Goal: Download file/media: Download file/media

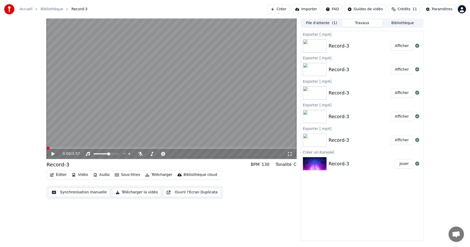
click at [47, 149] on span at bounding box center [48, 148] width 3 height 3
click at [362, 23] on button "Travaux" at bounding box center [362, 23] width 41 height 7
drag, startPoint x: 362, startPoint y: 23, endPoint x: 366, endPoint y: 21, distance: 4.1
click at [362, 23] on button "Travaux" at bounding box center [362, 23] width 41 height 7
click at [317, 23] on button "File d'attente ( 1 )" at bounding box center [322, 23] width 41 height 7
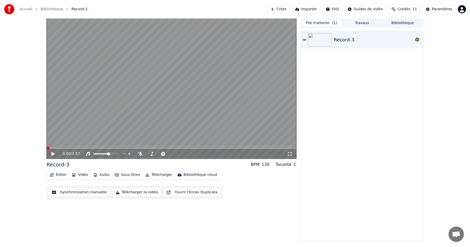
click at [304, 40] on icon at bounding box center [304, 39] width 3 height 1
click at [52, 153] on icon at bounding box center [53, 153] width 3 height 3
click at [304, 40] on icon at bounding box center [304, 40] width 3 height 4
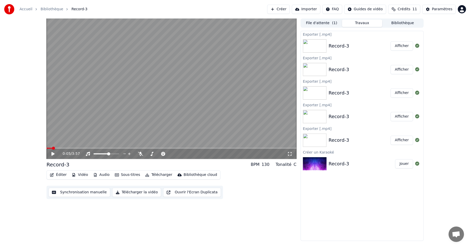
click at [358, 22] on button "Travaux" at bounding box center [362, 23] width 41 height 7
click at [322, 49] on img at bounding box center [315, 45] width 24 height 13
click at [74, 194] on button "Synchronisation manuelle" at bounding box center [80, 192] width 62 height 9
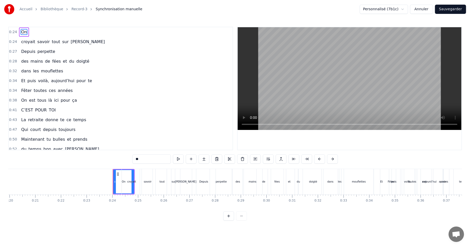
scroll to position [0, 513]
click at [177, 159] on button at bounding box center [178, 158] width 11 height 9
click at [179, 159] on button at bounding box center [178, 158] width 11 height 9
click at [117, 181] on div "On" at bounding box center [124, 181] width 20 height 23
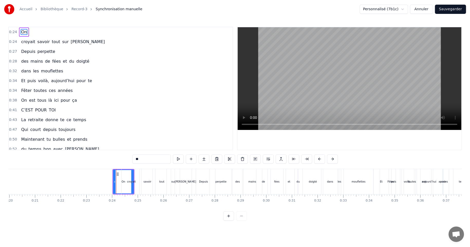
click at [119, 169] on div "On" at bounding box center [124, 181] width 22 height 25
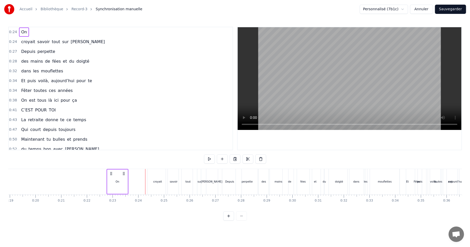
scroll to position [0, 487]
drag, startPoint x: 116, startPoint y: 174, endPoint x: 113, endPoint y: 175, distance: 3.7
click at [113, 175] on icon at bounding box center [114, 174] width 4 height 4
click at [158, 182] on div "croyait" at bounding box center [157, 182] width 9 height 4
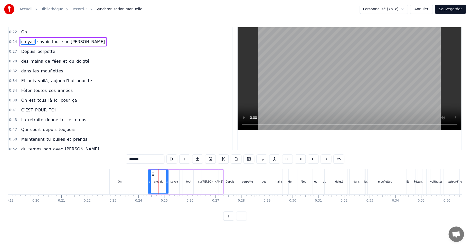
click at [174, 220] on div "0:22 On 0:24 croyait savoir tout sur [PERSON_NAME] 0:27 Depuis perpette 0:28 de…" at bounding box center [235, 124] width 454 height 194
click at [242, 221] on div at bounding box center [235, 216] width 24 height 9
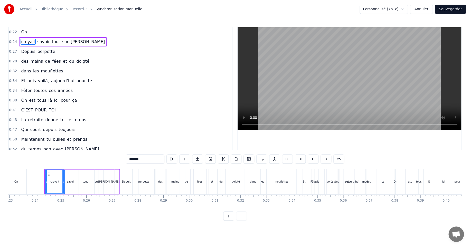
scroll to position [0, 593]
click at [311, 183] on div "Fêter" at bounding box center [310, 182] width 7 height 4
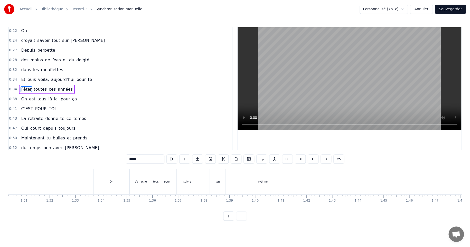
scroll to position [0, 2317]
click at [251, 177] on div "rythme" at bounding box center [270, 181] width 116 height 25
type input "******"
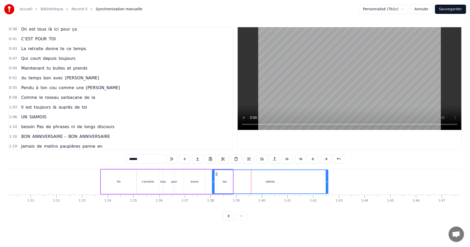
scroll to position [147, 0]
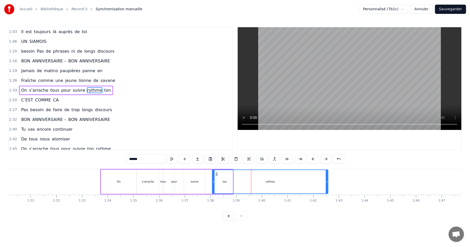
click at [253, 170] on div "rythme" at bounding box center [270, 182] width 116 height 24
click at [243, 170] on div "rythme" at bounding box center [270, 181] width 115 height 23
click at [218, 181] on div "rythme" at bounding box center [270, 181] width 115 height 23
click at [221, 169] on div "On s’arrache tous pour suivre rythme ton" at bounding box center [166, 181] width 133 height 25
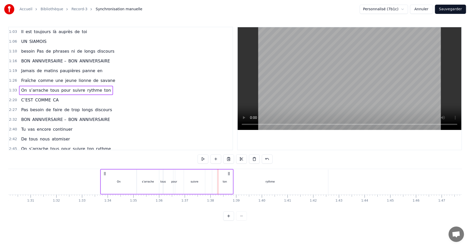
click at [250, 175] on div "rythme" at bounding box center [270, 182] width 116 height 24
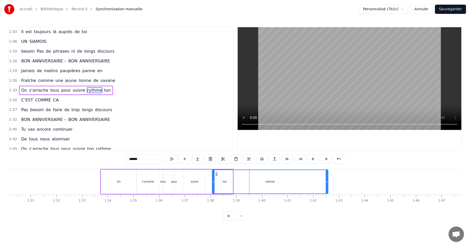
click at [253, 170] on div "rythme" at bounding box center [270, 182] width 116 height 24
click at [217, 169] on div "On s’arrache tous pour suivre rythme ton" at bounding box center [166, 181] width 133 height 25
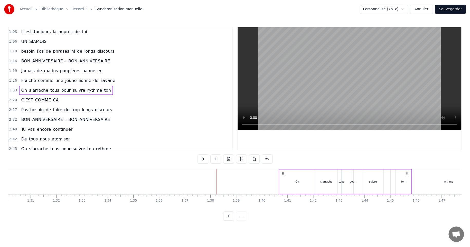
drag, startPoint x: 104, startPoint y: 174, endPoint x: 283, endPoint y: 170, distance: 178.7
click at [283, 170] on div "On s’arrache tous pour suivre rythme ton" at bounding box center [345, 181] width 133 height 25
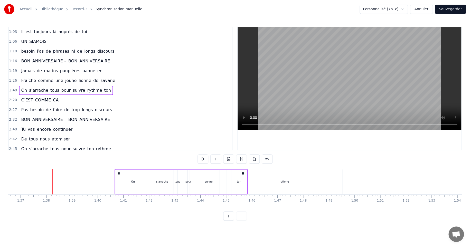
scroll to position [0, 2464]
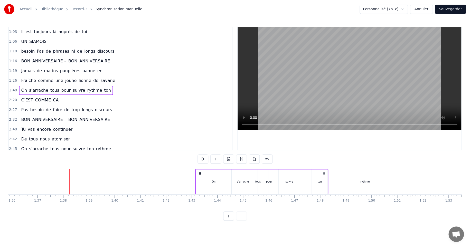
drag, startPoint x: 135, startPoint y: 173, endPoint x: 199, endPoint y: 176, distance: 63.8
click at [199, 176] on div "On s’arrache tous pour suivre rythme ton" at bounding box center [261, 181] width 133 height 25
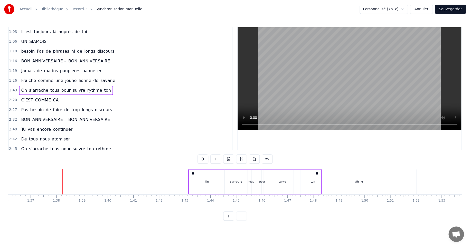
scroll to position [0, 2468]
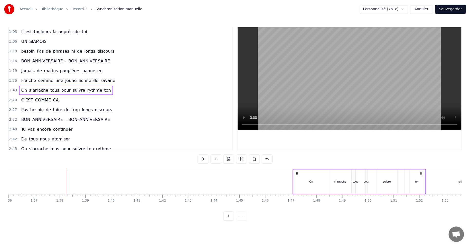
drag, startPoint x: 195, startPoint y: 174, endPoint x: 296, endPoint y: 178, distance: 101.1
click at [296, 178] on div "On s’arrache tous pour suivre rythme ton" at bounding box center [359, 181] width 133 height 25
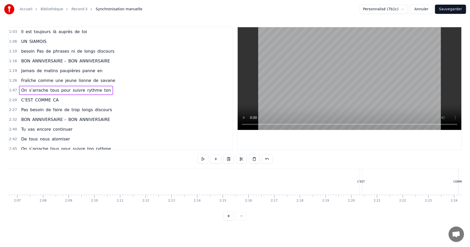
scroll to position [0, 3299]
click at [334, 180] on div "C’EST COMME CA" at bounding box center [382, 181] width 133 height 25
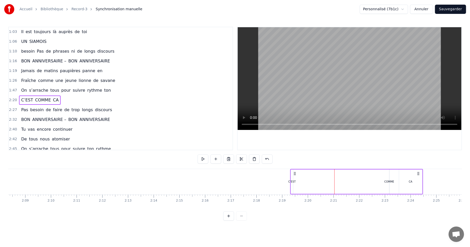
drag, startPoint x: 320, startPoint y: 173, endPoint x: 294, endPoint y: 175, distance: 26.3
click at [294, 175] on icon at bounding box center [295, 174] width 4 height 4
click at [369, 180] on div "C’EST COMME CA" at bounding box center [356, 181] width 133 height 25
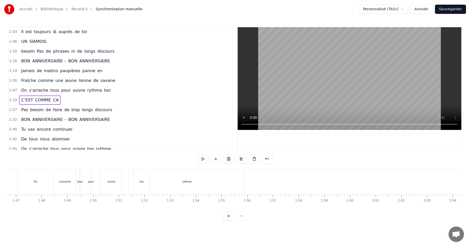
scroll to position [0, 2763]
click at [148, 178] on div "rythme" at bounding box center [167, 181] width 116 height 25
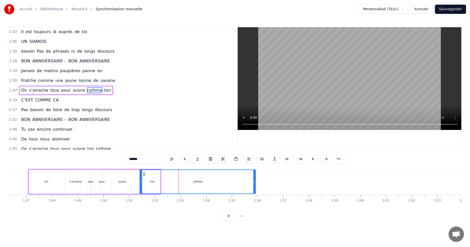
scroll to position [0, 2699]
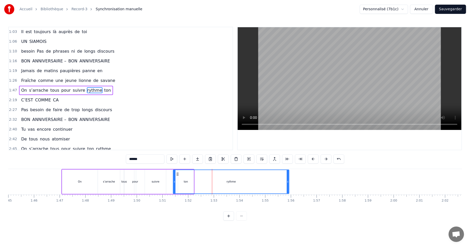
click at [98, 169] on div "On s’arrache tous pour suivre rythme ton" at bounding box center [127, 181] width 133 height 25
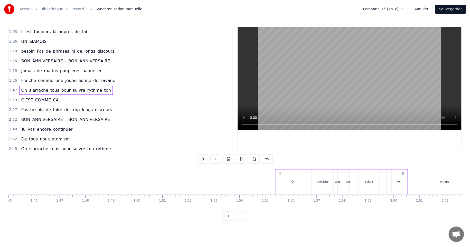
drag, startPoint x: 65, startPoint y: 173, endPoint x: 279, endPoint y: 174, distance: 213.6
click at [279, 174] on icon at bounding box center [280, 174] width 4 height 4
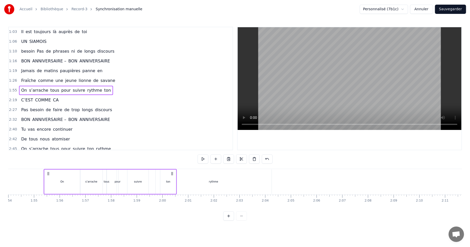
scroll to position [0, 2920]
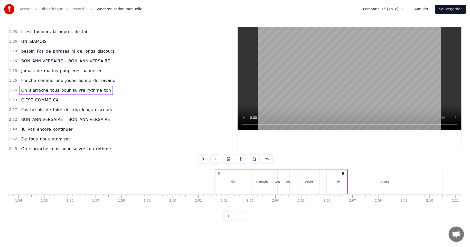
drag, startPoint x: 59, startPoint y: 172, endPoint x: 220, endPoint y: 177, distance: 161.0
click at [220, 177] on div "On s’arrache tous pour suivre rythme ton" at bounding box center [281, 181] width 133 height 25
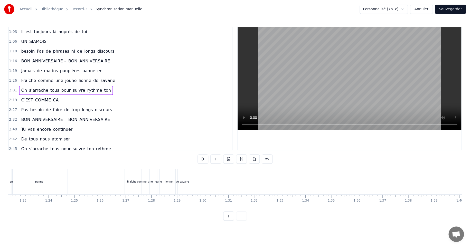
scroll to position [0, 2102]
click at [167, 186] on div "une" at bounding box center [167, 181] width 1 height 25
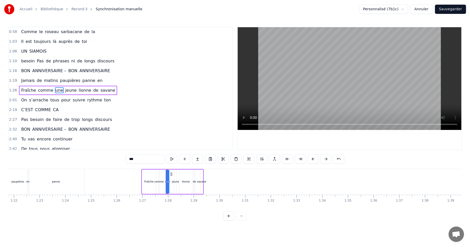
click at [159, 169] on div "Fraîche comme une jeune [PERSON_NAME]" at bounding box center [172, 181] width 62 height 25
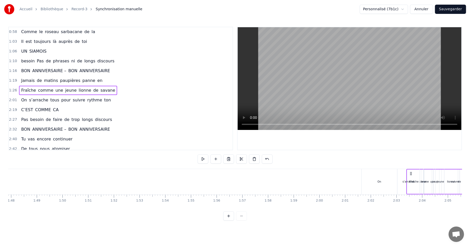
scroll to position [0, 2797]
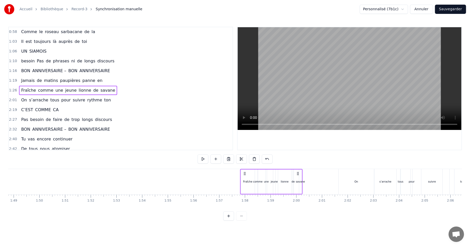
drag, startPoint x: 146, startPoint y: 174, endPoint x: 245, endPoint y: 176, distance: 99.0
click at [245, 176] on div "Fraîche comme une jeune [PERSON_NAME]" at bounding box center [271, 181] width 62 height 25
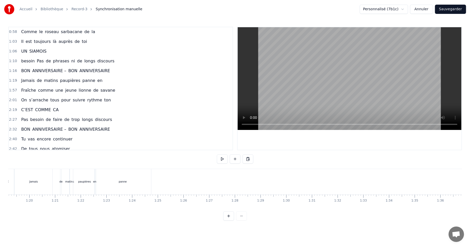
scroll to position [0, 1938]
click at [202, 176] on div "panne" at bounding box center [220, 181] width 57 height 25
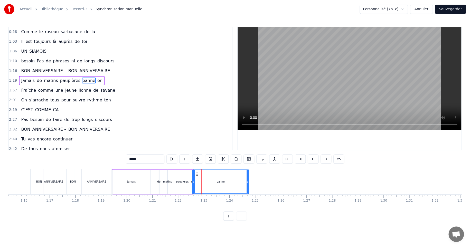
scroll to position [127, 0]
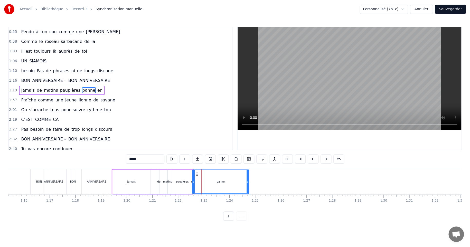
click at [153, 169] on div "Jamais de matins paupières panne en" at bounding box center [153, 181] width 82 height 25
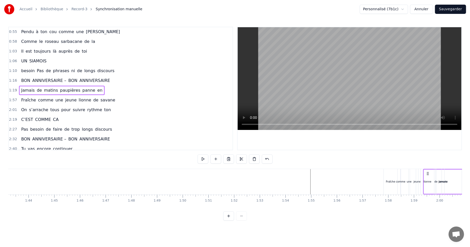
scroll to position [0, 2697]
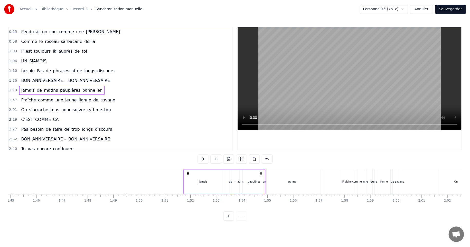
drag, startPoint x: 116, startPoint y: 174, endPoint x: 141, endPoint y: 157, distance: 30.1
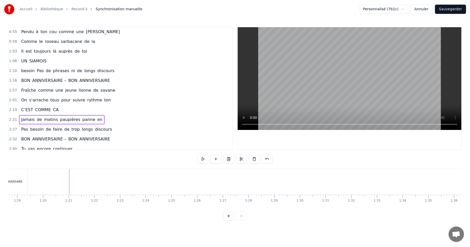
scroll to position [0, 1844]
click at [159, 179] on div "ANNIVERSAIRE –" at bounding box center [149, 181] width 23 height 25
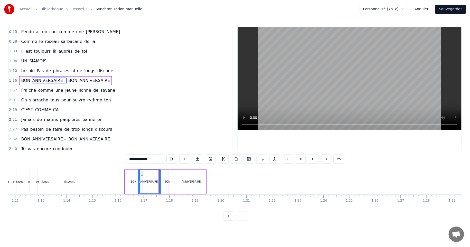
scroll to position [118, 0]
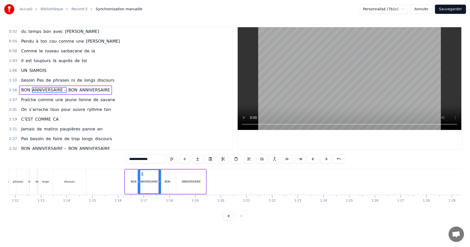
click at [129, 169] on div "BON ANNIVERSAIRE – BON ANNIVERSAIRE" at bounding box center [165, 181] width 83 height 25
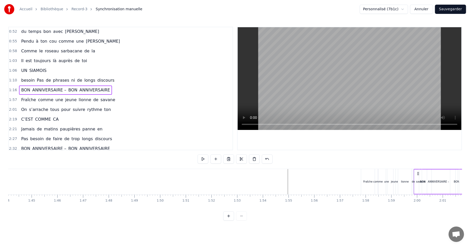
scroll to position [0, 2683]
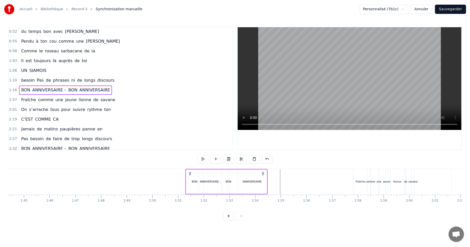
drag, startPoint x: 128, startPoint y: 172, endPoint x: 189, endPoint y: 177, distance: 61.4
click at [189, 177] on div "BON ANNIVERSAIRE – BON ANNIVERSAIRE" at bounding box center [226, 181] width 83 height 25
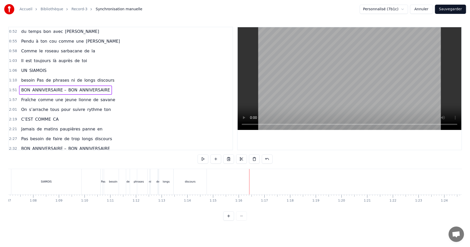
scroll to position [0, 1697]
click at [193, 178] on div "longs" at bounding box center [193, 181] width 14 height 25
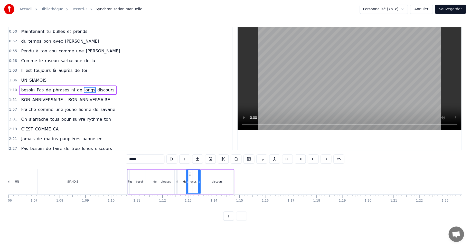
click at [153, 169] on div "besoin Pas de phrases ni de longs discours" at bounding box center [181, 181] width 108 height 25
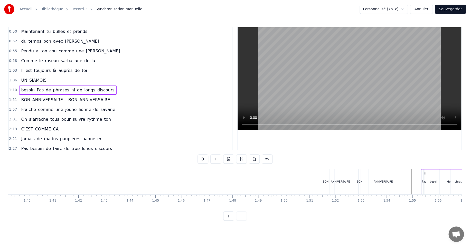
scroll to position [0, 2553]
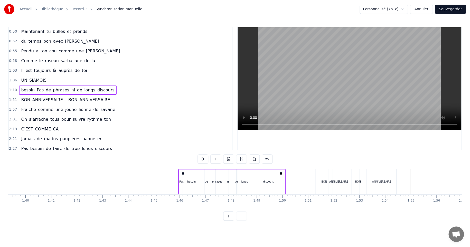
drag, startPoint x: 132, startPoint y: 174, endPoint x: 183, endPoint y: 176, distance: 51.5
click at [183, 176] on div "besoin Pas de phrases ni de longs discours" at bounding box center [232, 181] width 108 height 25
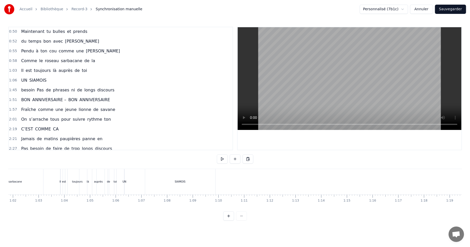
scroll to position [0, 1586]
click at [167, 189] on div "SIAMOIS" at bounding box center [184, 181] width 70 height 25
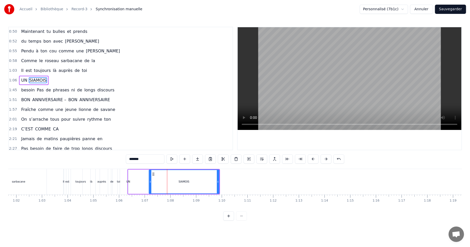
scroll to position [98, 0]
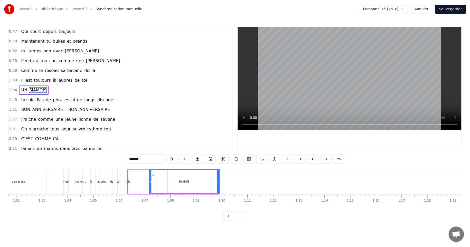
click at [133, 169] on div "UN [DEMOGRAPHIC_DATA]" at bounding box center [174, 181] width 92 height 25
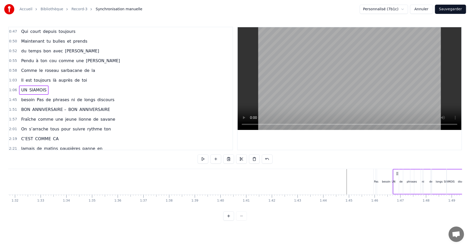
scroll to position [0, 2358]
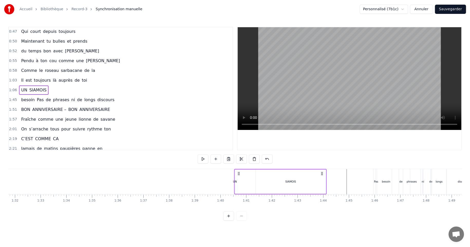
drag, startPoint x: 132, startPoint y: 174, endPoint x: 239, endPoint y: 171, distance: 106.7
click at [239, 171] on div "UN [DEMOGRAPHIC_DATA]" at bounding box center [280, 181] width 92 height 25
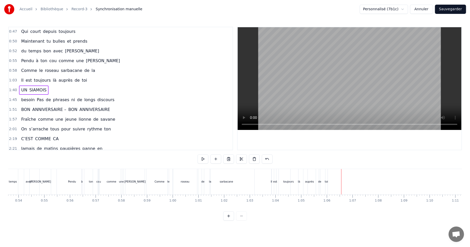
scroll to position [0, 1371]
click at [293, 179] on div "toujours" at bounding box center [295, 181] width 20 height 25
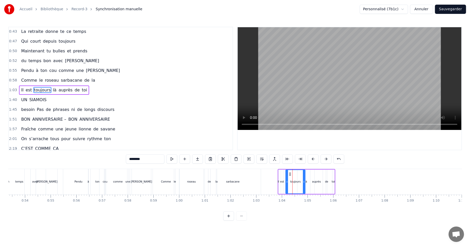
click at [279, 170] on div "Il est toujours là auprès de toi" at bounding box center [307, 181] width 58 height 25
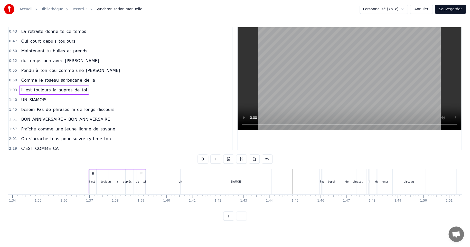
scroll to position [0, 2411]
drag, startPoint x: 282, startPoint y: 173, endPoint x: 109, endPoint y: 187, distance: 173.3
click at [109, 187] on div "Il est toujours là auprès de toi" at bounding box center [134, 181] width 58 height 25
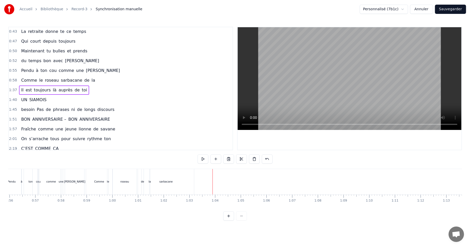
scroll to position [0, 1432]
click at [160, 184] on div "sarbacane" at bounding box center [173, 181] width 56 height 25
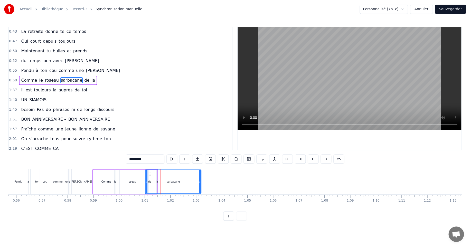
scroll to position [79, 0]
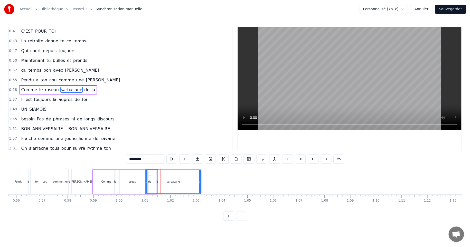
click at [123, 169] on div "Comme le roseau sarbacane de la" at bounding box center [126, 181] width 66 height 25
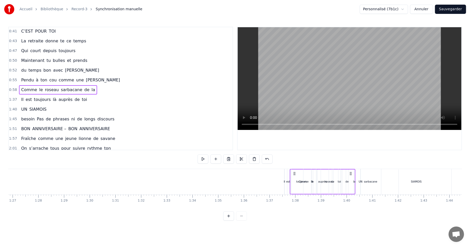
scroll to position [0, 2232]
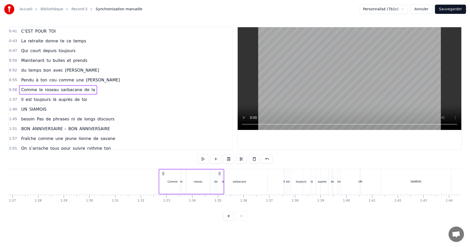
drag, startPoint x: 98, startPoint y: 174, endPoint x: 164, endPoint y: 187, distance: 67.4
click at [164, 187] on div "Comme le roseau sarbacane de la" at bounding box center [192, 181] width 66 height 25
click at [172, 181] on div "Comme" at bounding box center [173, 182] width 10 height 4
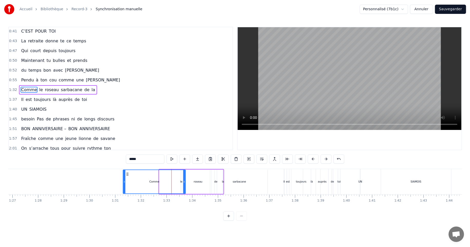
drag, startPoint x: 160, startPoint y: 181, endPoint x: 128, endPoint y: 185, distance: 32.1
click at [123, 185] on div at bounding box center [124, 181] width 2 height 23
click at [196, 182] on div "roseau" at bounding box center [198, 182] width 9 height 4
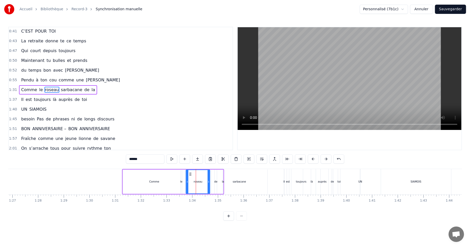
click at [181, 181] on div "le" at bounding box center [181, 182] width 2 height 4
drag, startPoint x: 186, startPoint y: 174, endPoint x: 176, endPoint y: 175, distance: 9.6
click at [173, 175] on icon at bounding box center [172, 174] width 4 height 4
click at [197, 180] on div "roseau" at bounding box center [198, 182] width 9 height 4
type input "******"
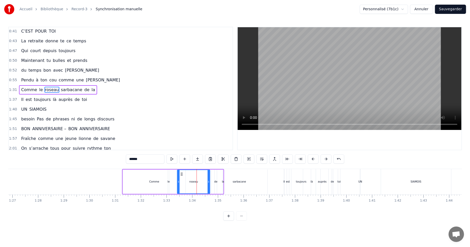
drag, startPoint x: 187, startPoint y: 182, endPoint x: 179, endPoint y: 183, distance: 8.8
click at [179, 183] on icon at bounding box center [179, 182] width 2 height 4
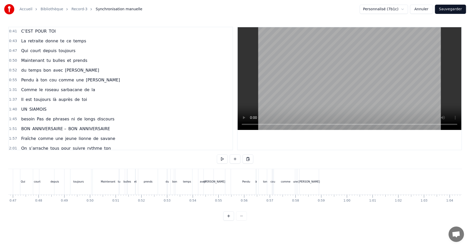
scroll to position [0, 1190]
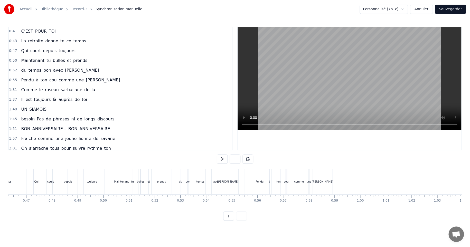
click at [300, 182] on div "comme" at bounding box center [299, 182] width 10 height 4
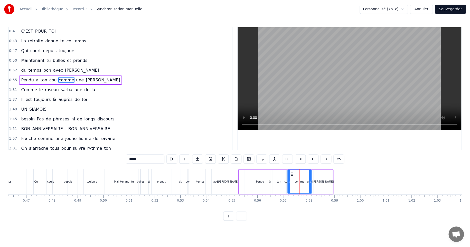
scroll to position [69, 0]
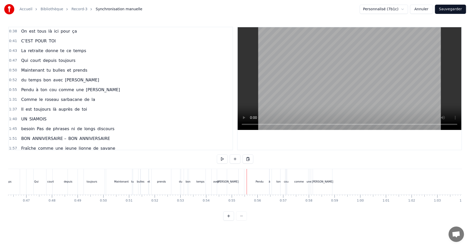
click at [263, 179] on div "Pendu" at bounding box center [260, 181] width 42 height 25
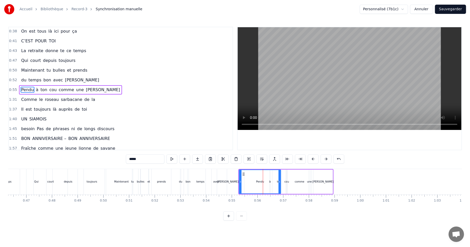
click at [245, 169] on div "Pendu à ton cou comme une [PERSON_NAME]" at bounding box center [286, 181] width 95 height 25
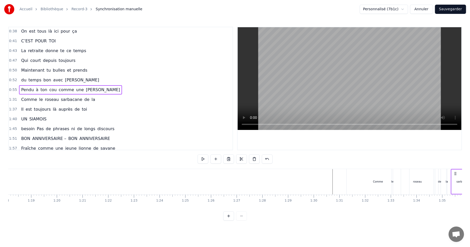
scroll to position [0, 2011]
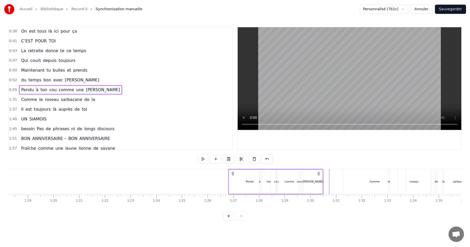
drag, startPoint x: 243, startPoint y: 173, endPoint x: 233, endPoint y: 175, distance: 10.5
click at [233, 175] on icon at bounding box center [233, 174] width 4 height 4
click at [249, 181] on div "Pendu" at bounding box center [250, 182] width 8 height 4
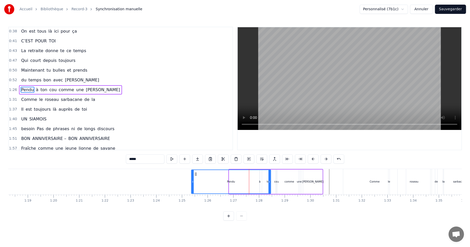
drag, startPoint x: 229, startPoint y: 181, endPoint x: 192, endPoint y: 184, distance: 37.9
click at [192, 184] on div at bounding box center [193, 181] width 2 height 23
drag, startPoint x: 268, startPoint y: 181, endPoint x: 240, endPoint y: 183, distance: 28.3
click at [240, 183] on icon at bounding box center [241, 182] width 2 height 4
click at [260, 182] on div "à" at bounding box center [260, 182] width 2 height 4
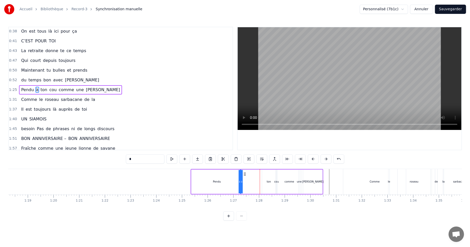
drag, startPoint x: 264, startPoint y: 174, endPoint x: 245, endPoint y: 177, distance: 19.4
click at [245, 177] on div "Pendu à ton cou comme une [PERSON_NAME]" at bounding box center [257, 181] width 133 height 25
click at [268, 182] on div "ton" at bounding box center [269, 182] width 4 height 4
drag, startPoint x: 263, startPoint y: 181, endPoint x: 247, endPoint y: 181, distance: 16.5
click at [247, 181] on icon at bounding box center [247, 182] width 2 height 4
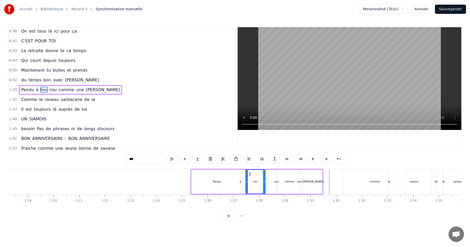
drag, startPoint x: 275, startPoint y: 181, endPoint x: 265, endPoint y: 182, distance: 10.1
click at [265, 182] on icon at bounding box center [264, 182] width 2 height 4
click at [275, 181] on div "cou" at bounding box center [276, 182] width 5 height 4
click at [313, 182] on div "[PERSON_NAME]" at bounding box center [312, 182] width 21 height 4
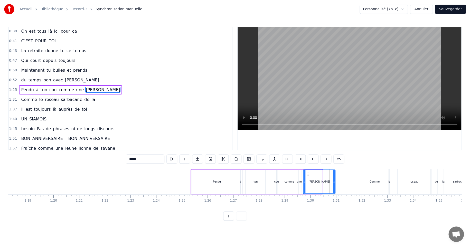
drag, startPoint x: 321, startPoint y: 181, endPoint x: 334, endPoint y: 181, distance: 12.9
click at [334, 181] on icon at bounding box center [334, 182] width 2 height 4
click at [285, 190] on div "comme" at bounding box center [290, 182] width 24 height 24
type input "*****"
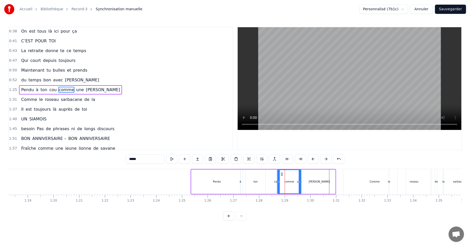
click at [289, 182] on div "comme" at bounding box center [290, 182] width 10 height 4
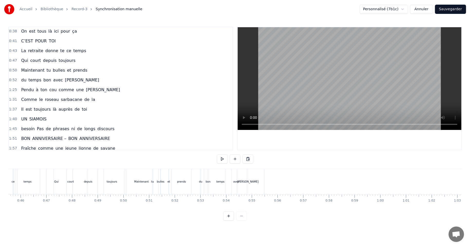
scroll to position [0, 1167]
click at [221, 180] on div "temps" at bounding box center [224, 182] width 8 height 4
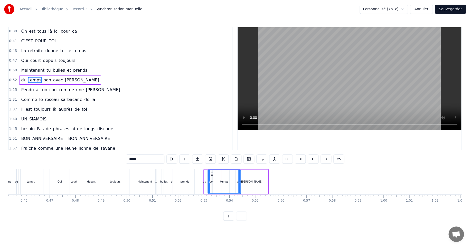
scroll to position [59, 0]
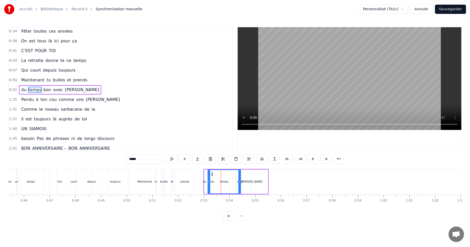
click at [206, 169] on div "du temps bon avec [PERSON_NAME]" at bounding box center [236, 181] width 65 height 25
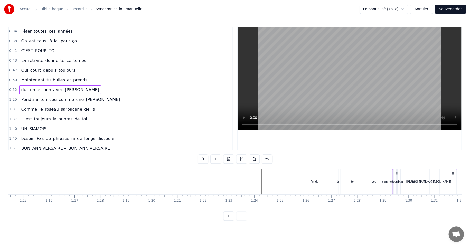
scroll to position [0, 1917]
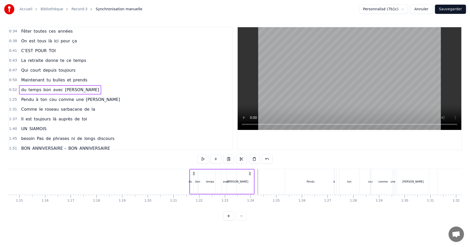
drag, startPoint x: 208, startPoint y: 174, endPoint x: 194, endPoint y: 177, distance: 14.5
click at [194, 176] on div "du temps bon avec [PERSON_NAME]" at bounding box center [221, 181] width 65 height 25
click at [190, 181] on div "du" at bounding box center [190, 182] width 3 height 4
drag, startPoint x: 190, startPoint y: 181, endPoint x: 179, endPoint y: 182, distance: 10.8
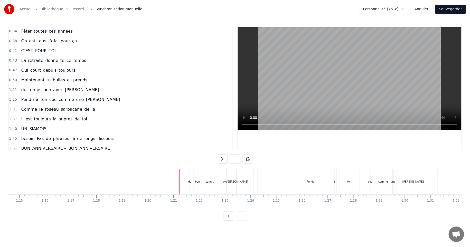
click at [189, 180] on div "du" at bounding box center [189, 182] width 3 height 4
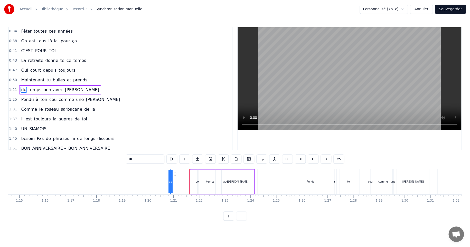
drag, startPoint x: 194, startPoint y: 174, endPoint x: 174, endPoint y: 176, distance: 20.2
click at [174, 176] on icon at bounding box center [175, 174] width 4 height 4
click at [198, 180] on div "bon" at bounding box center [198, 182] width 5 height 4
drag, startPoint x: 201, startPoint y: 174, endPoint x: 193, endPoint y: 175, distance: 7.9
click at [192, 175] on icon at bounding box center [192, 174] width 4 height 4
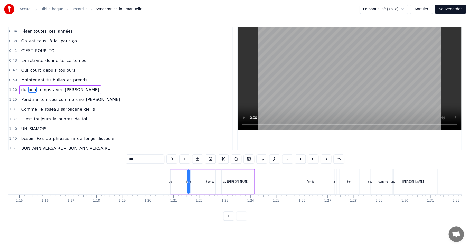
click at [209, 181] on div "temps" at bounding box center [210, 182] width 8 height 4
click at [237, 181] on div "[PERSON_NAME]" at bounding box center [237, 182] width 21 height 4
type input "******"
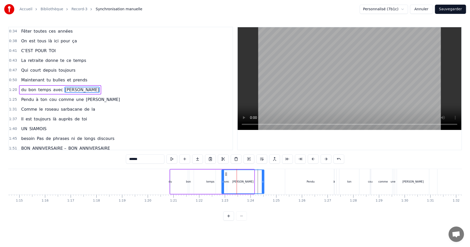
drag, startPoint x: 252, startPoint y: 181, endPoint x: 262, endPoint y: 181, distance: 10.0
click at [262, 181] on icon at bounding box center [263, 182] width 2 height 4
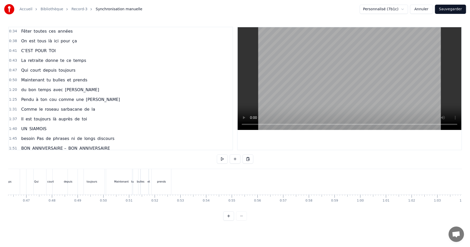
scroll to position [0, 1180]
click at [163, 179] on div "prends" at bounding box center [172, 181] width 20 height 25
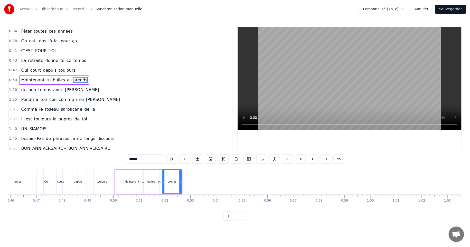
scroll to position [50, 0]
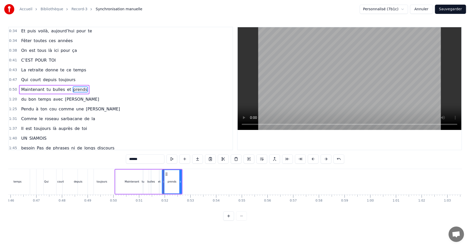
click at [121, 170] on div "Maintenant" at bounding box center [132, 182] width 34 height 24
type input "**********"
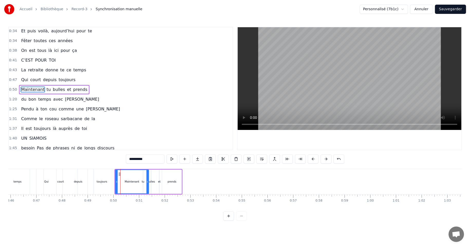
click at [123, 170] on div "Maintenant" at bounding box center [132, 182] width 34 height 24
click at [120, 169] on div "Maintenant tu bulles et prends" at bounding box center [149, 181] width 68 height 25
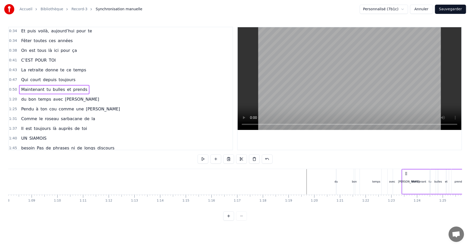
scroll to position [0, 1751]
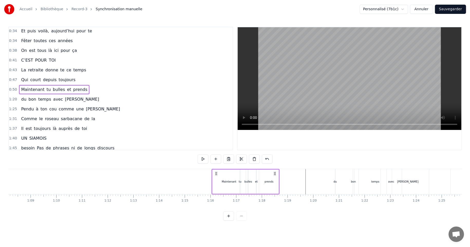
drag, startPoint x: 119, startPoint y: 173, endPoint x: 216, endPoint y: 170, distance: 97.5
click at [216, 170] on div "Maintenant tu bulles et prends" at bounding box center [246, 181] width 68 height 25
click at [228, 182] on div "Maintenant" at bounding box center [229, 182] width 15 height 4
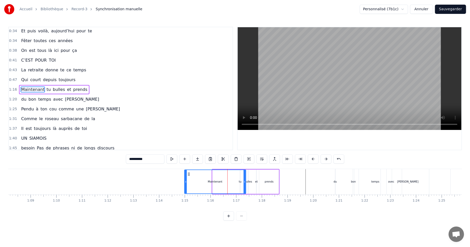
drag, startPoint x: 214, startPoint y: 182, endPoint x: 186, endPoint y: 183, distance: 28.0
click at [186, 183] on icon at bounding box center [186, 182] width 2 height 4
click at [240, 181] on div "Maintenant" at bounding box center [215, 181] width 61 height 23
click at [241, 182] on div "Maintenant" at bounding box center [215, 181] width 61 height 23
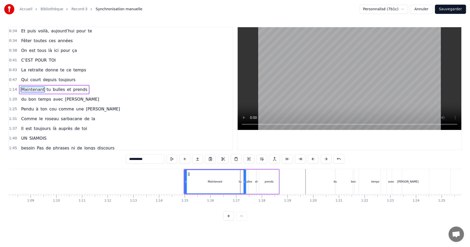
click at [244, 181] on circle at bounding box center [244, 181] width 0 height 0
click at [217, 182] on div "Maintenant" at bounding box center [215, 182] width 15 height 4
click at [250, 183] on div "bulles" at bounding box center [249, 182] width 8 height 4
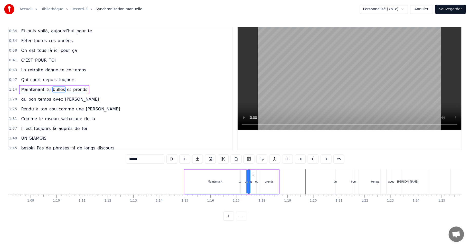
click at [241, 182] on div "tu" at bounding box center [240, 182] width 3 height 4
drag, startPoint x: 244, startPoint y: 174, endPoint x: 233, endPoint y: 176, distance: 11.2
click at [233, 176] on icon at bounding box center [233, 174] width 4 height 4
click at [250, 182] on div "bulles" at bounding box center [249, 182] width 8 height 4
type input "******"
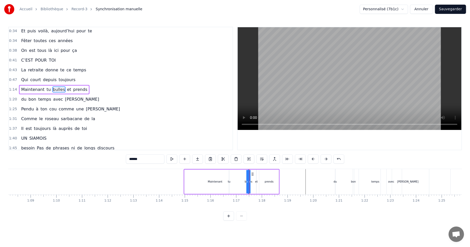
drag, startPoint x: 247, startPoint y: 182, endPoint x: 240, endPoint y: 182, distance: 6.9
click at [240, 182] on div "Maintenant tu bulles et prends" at bounding box center [232, 181] width 96 height 25
click at [248, 181] on div "bulles" at bounding box center [249, 182] width 8 height 4
click at [252, 181] on div "Maintenant tu bulles et prends" at bounding box center [232, 181] width 96 height 25
click at [248, 182] on div "bulles" at bounding box center [249, 182] width 8 height 4
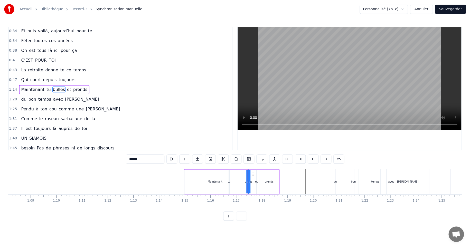
drag, startPoint x: 247, startPoint y: 182, endPoint x: 242, endPoint y: 182, distance: 4.1
click at [242, 182] on div "Maintenant tu bulles et prends" at bounding box center [232, 181] width 96 height 25
click at [249, 180] on div "bulles" at bounding box center [249, 182] width 8 height 4
drag, startPoint x: 252, startPoint y: 174, endPoint x: 245, endPoint y: 175, distance: 7.3
click at [245, 175] on icon at bounding box center [246, 174] width 4 height 4
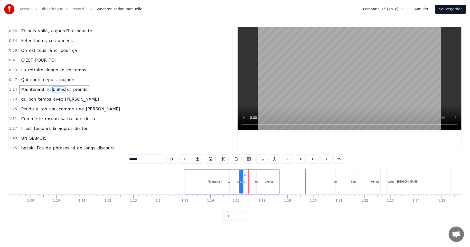
click at [270, 182] on div "prends" at bounding box center [269, 182] width 9 height 4
type input "******"
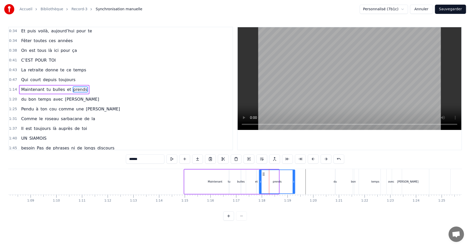
drag, startPoint x: 278, startPoint y: 181, endPoint x: 294, endPoint y: 180, distance: 16.2
click at [294, 180] on icon at bounding box center [294, 182] width 2 height 4
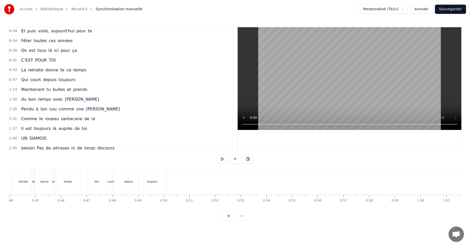
scroll to position [0, 1113]
click at [126, 176] on div "court" at bounding box center [128, 181] width 34 height 25
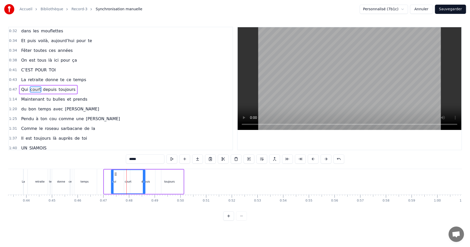
click at [105, 169] on div "Qui court depuis toujours" at bounding box center [143, 181] width 81 height 25
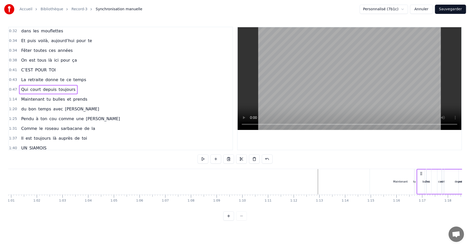
scroll to position [0, 1566]
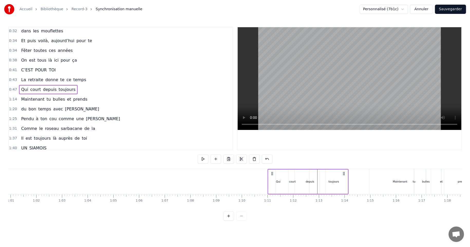
drag, startPoint x: 107, startPoint y: 173, endPoint x: 267, endPoint y: 170, distance: 160.2
click at [272, 167] on div "0:22 On 0:24 croyait savoir tout sur [PERSON_NAME] 0:27 Depuis perpette 0:28 de…" at bounding box center [235, 124] width 454 height 194
drag, startPoint x: 231, startPoint y: 176, endPoint x: 223, endPoint y: 174, distance: 8.5
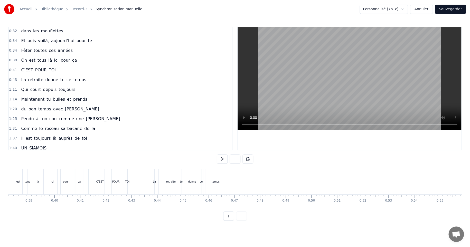
scroll to position [0, 986]
click at [200, 179] on div "temps" at bounding box center [211, 181] width 25 height 25
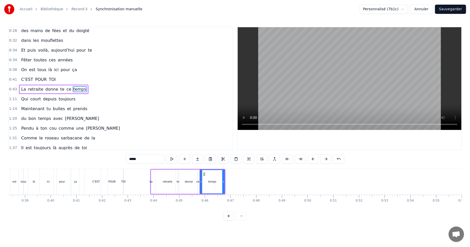
click at [152, 170] on div "La retraite donne te ce temps" at bounding box center [187, 181] width 75 height 25
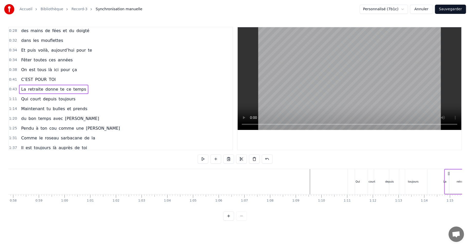
scroll to position [0, 1489]
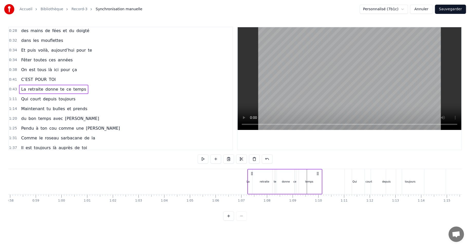
drag, startPoint x: 154, startPoint y: 173, endPoint x: 252, endPoint y: 171, distance: 97.2
click at [252, 171] on div "La retraite donne te ce temps" at bounding box center [284, 181] width 75 height 25
drag, startPoint x: 216, startPoint y: 181, endPoint x: 211, endPoint y: 179, distance: 6.1
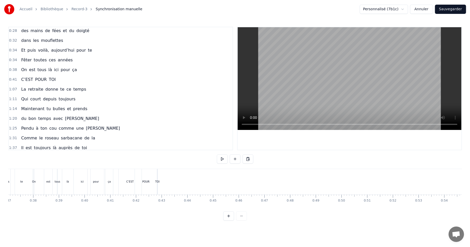
scroll to position [0, 885]
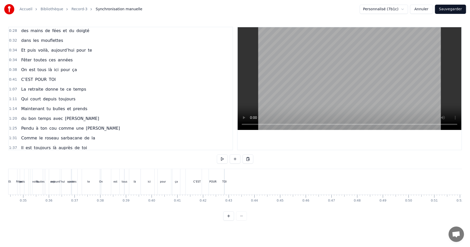
click at [202, 179] on div "POUR" at bounding box center [213, 181] width 23 height 25
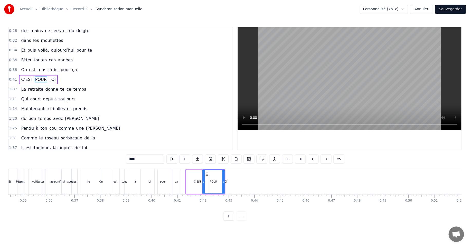
scroll to position [21, 0]
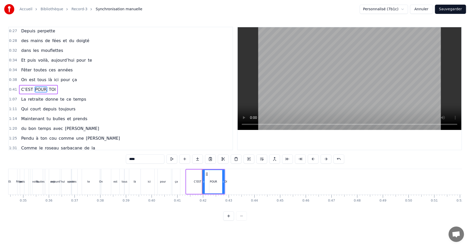
click at [187, 170] on div "C’EST" at bounding box center [197, 182] width 23 height 24
type input "*****"
click at [187, 169] on div "C’EST POUR TOI" at bounding box center [206, 181] width 40 height 25
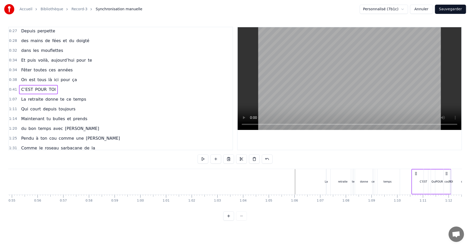
scroll to position [0, 1412]
drag, startPoint x: 189, startPoint y: 174, endPoint x: 241, endPoint y: 180, distance: 51.8
click at [241, 180] on div "C’EST POUR TOI" at bounding box center [257, 181] width 40 height 25
click at [246, 181] on div "C’EST" at bounding box center [248, 182] width 7 height 4
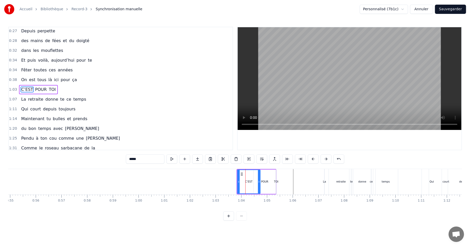
click at [263, 181] on div "POUR" at bounding box center [264, 182] width 7 height 4
click at [275, 182] on icon at bounding box center [275, 182] width 2 height 4
click at [267, 180] on div "POUR" at bounding box center [264, 182] width 7 height 4
click at [278, 182] on div "TOI" at bounding box center [276, 182] width 4 height 4
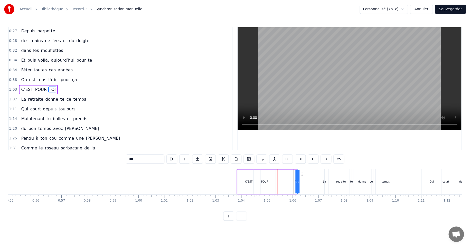
click at [265, 180] on div "POUR" at bounding box center [264, 182] width 7 height 4
type input "****"
drag, startPoint x: 275, startPoint y: 181, endPoint x: 284, endPoint y: 180, distance: 9.1
click at [284, 180] on icon at bounding box center [284, 182] width 2 height 4
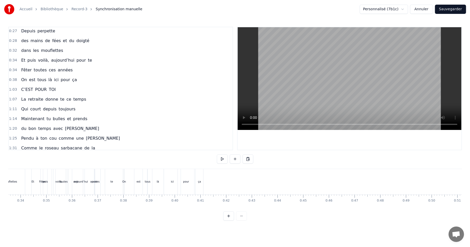
scroll to position [0, 811]
drag, startPoint x: 221, startPoint y: 176, endPoint x: 223, endPoint y: 173, distance: 3.6
click at [221, 176] on div "ici" at bounding box center [222, 181] width 17 height 25
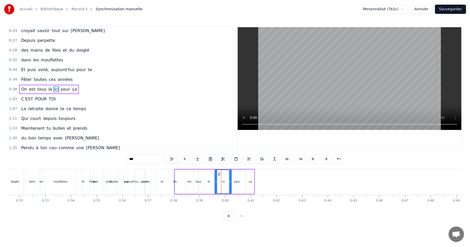
click at [178, 169] on div "On est tous là ici pour ça" at bounding box center [214, 181] width 81 height 25
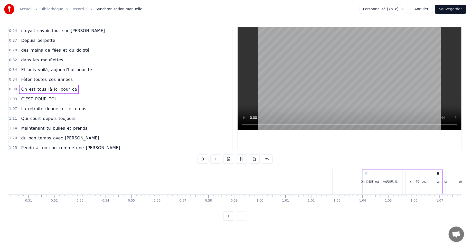
scroll to position [0, 1302]
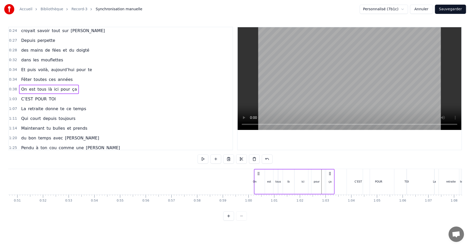
drag, startPoint x: 179, startPoint y: 173, endPoint x: 258, endPoint y: 179, distance: 79.6
click at [258, 179] on div "On est tous là ici pour ça" at bounding box center [294, 181] width 81 height 25
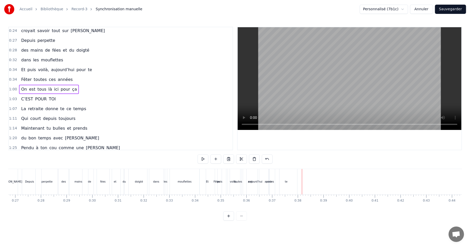
scroll to position [0, 674]
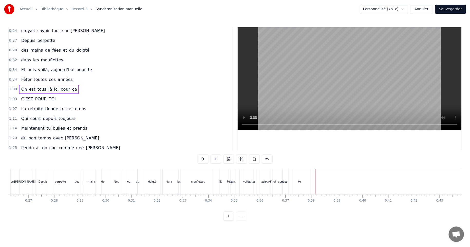
click at [288, 181] on div "années" at bounding box center [283, 181] width 20 height 25
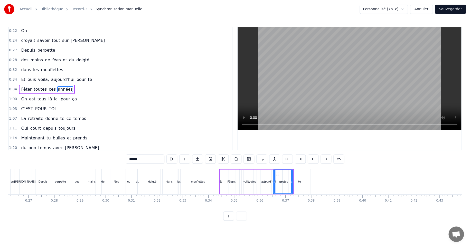
click at [221, 170] on div "Fêter" at bounding box center [231, 182] width 22 height 24
type input "*****"
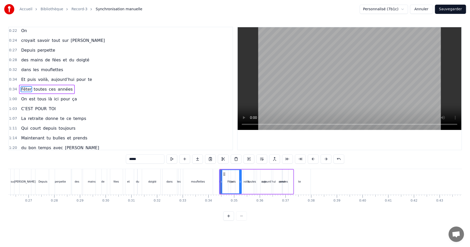
click at [221, 170] on div "Fêter" at bounding box center [231, 182] width 22 height 24
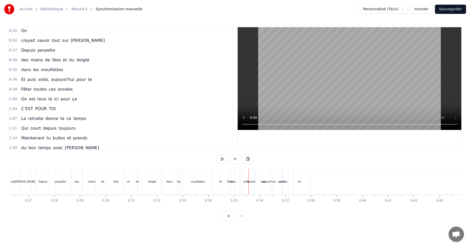
click at [249, 171] on div "toutes" at bounding box center [251, 181] width 16 height 25
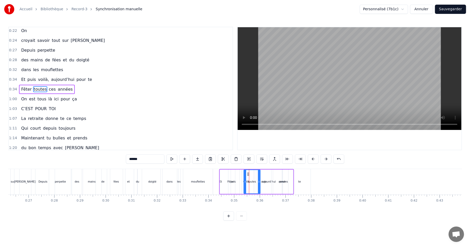
click at [224, 169] on div "Fêter toutes ces années" at bounding box center [256, 181] width 75 height 25
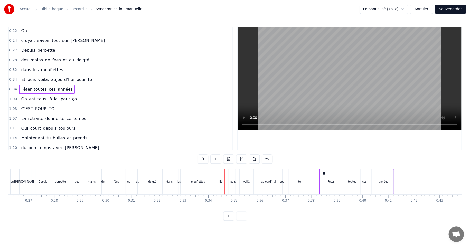
drag, startPoint x: 223, startPoint y: 173, endPoint x: 324, endPoint y: 168, distance: 101.2
click at [324, 168] on div "0:22 On 0:24 croyait savoir tout sur [PERSON_NAME] 0:27 Depuis perpette 0:28 de…" at bounding box center [235, 124] width 454 height 194
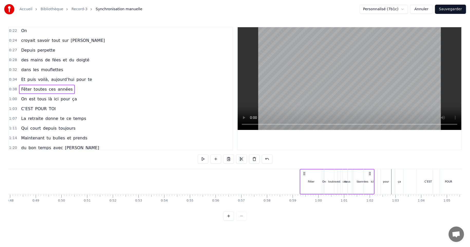
scroll to position [0, 1243]
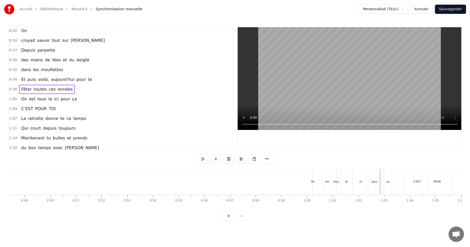
drag, startPoint x: 323, startPoint y: 173, endPoint x: 264, endPoint y: 180, distance: 59.5
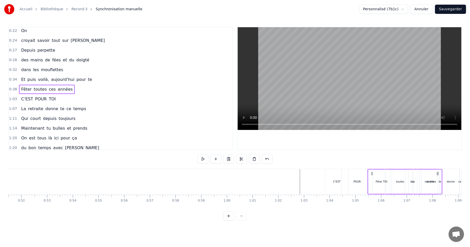
scroll to position [0, 1325]
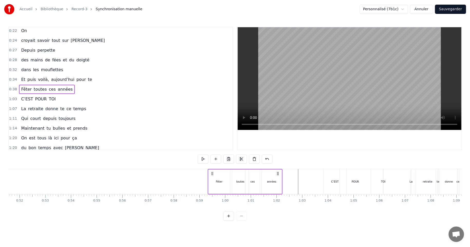
drag, startPoint x: 163, startPoint y: 172, endPoint x: 212, endPoint y: 187, distance: 50.7
click at [212, 187] on div "Fêter toutes ces années" at bounding box center [245, 181] width 75 height 25
click at [269, 181] on div "années" at bounding box center [271, 182] width 9 height 4
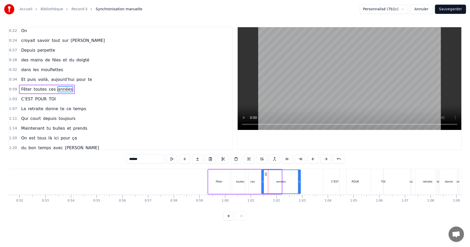
drag, startPoint x: 280, startPoint y: 183, endPoint x: 299, endPoint y: 181, distance: 19.1
click at [299, 181] on icon at bounding box center [299, 182] width 2 height 4
click at [220, 181] on div "Fêter" at bounding box center [219, 182] width 7 height 4
type input "*****"
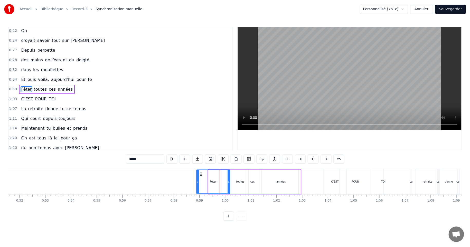
drag, startPoint x: 209, startPoint y: 182, endPoint x: 197, endPoint y: 184, distance: 11.9
click at [197, 184] on icon at bounding box center [198, 182] width 2 height 4
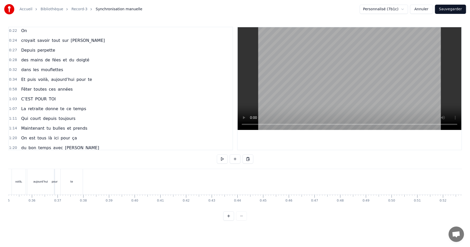
scroll to position [0, 838]
click at [106, 183] on div "aujourd’hui" at bounding box center [104, 182] width 15 height 4
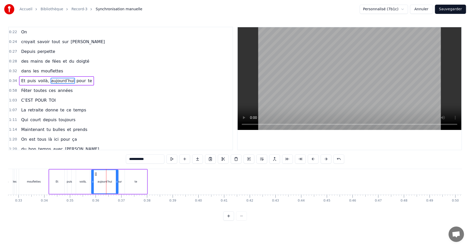
click at [51, 171] on div "Et" at bounding box center [56, 182] width 15 height 24
type input "**"
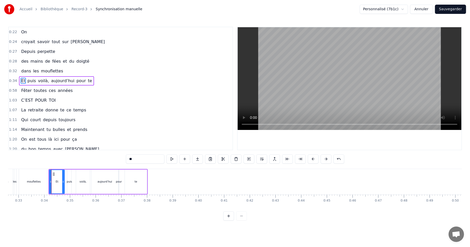
click at [53, 169] on div "Et puis voilà, aujourd’hui pour te" at bounding box center [98, 181] width 99 height 25
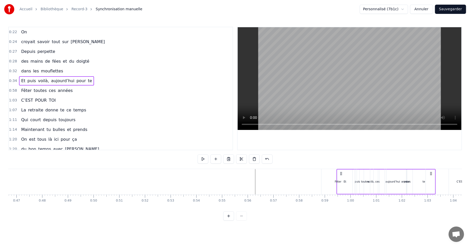
scroll to position [0, 1202]
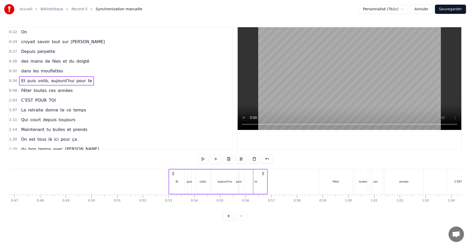
drag, startPoint x: 53, startPoint y: 173, endPoint x: 168, endPoint y: 185, distance: 115.5
click at [172, 183] on div "Et puis voilà, aujourd’hui pour te" at bounding box center [218, 181] width 99 height 25
click at [256, 182] on div "te" at bounding box center [256, 182] width 3 height 4
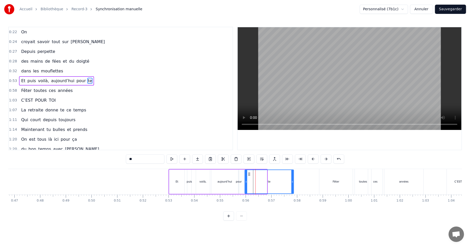
drag, startPoint x: 266, startPoint y: 181, endPoint x: 273, endPoint y: 186, distance: 9.3
click at [292, 181] on icon at bounding box center [293, 182] width 2 height 4
drag, startPoint x: 245, startPoint y: 181, endPoint x: 265, endPoint y: 180, distance: 19.0
click at [265, 180] on icon at bounding box center [265, 182] width 2 height 4
click at [238, 181] on div "pour" at bounding box center [239, 182] width 6 height 4
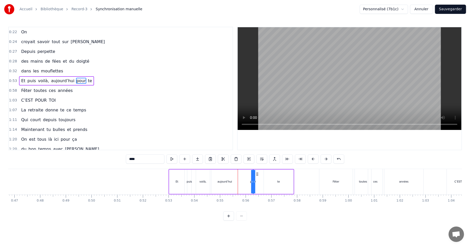
drag, startPoint x: 242, startPoint y: 173, endPoint x: 257, endPoint y: 173, distance: 14.1
click at [257, 173] on circle at bounding box center [257, 173] width 0 height 0
click at [226, 182] on div "aujourd’hui" at bounding box center [225, 182] width 15 height 4
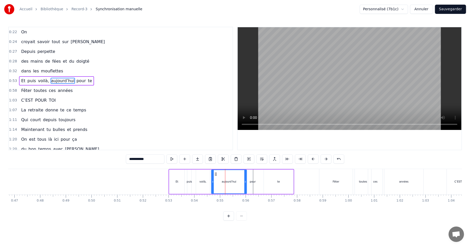
drag, startPoint x: 237, startPoint y: 182, endPoint x: 245, endPoint y: 181, distance: 8.5
click at [245, 181] on icon at bounding box center [245, 182] width 2 height 4
click at [206, 182] on div "voilà," at bounding box center [202, 182] width 7 height 4
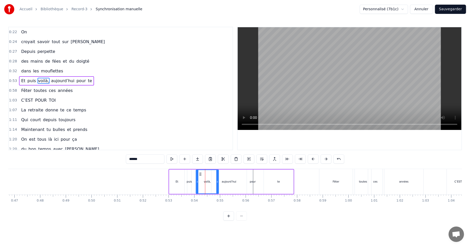
drag, startPoint x: 209, startPoint y: 181, endPoint x: 217, endPoint y: 181, distance: 8.7
click at [217, 181] on icon at bounding box center [217, 182] width 2 height 4
click at [177, 182] on div "Et" at bounding box center [177, 182] width 3 height 4
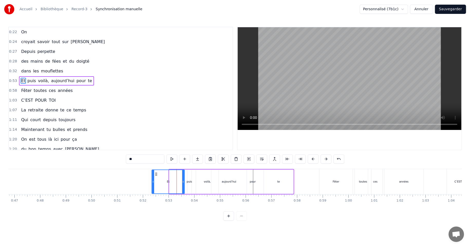
drag, startPoint x: 171, startPoint y: 182, endPoint x: 153, endPoint y: 184, distance: 17.6
click at [153, 184] on div at bounding box center [153, 181] width 2 height 23
click at [189, 181] on div "puis" at bounding box center [189, 182] width 5 height 4
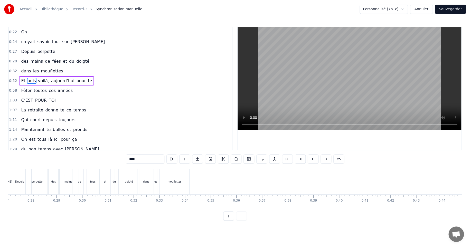
scroll to position [0, 684]
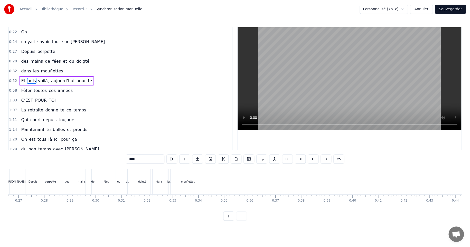
click at [163, 184] on div "dans" at bounding box center [159, 181] width 17 height 25
type input "****"
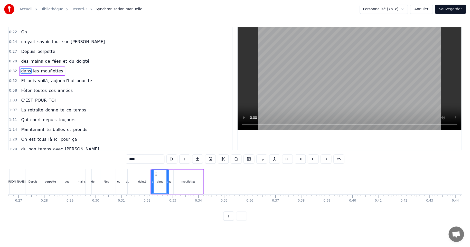
click at [173, 169] on div "dans les mouflettes" at bounding box center [177, 181] width 53 height 25
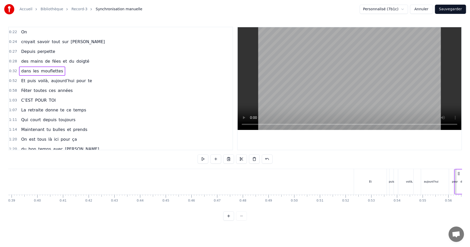
scroll to position [0, 1049]
drag, startPoint x: 154, startPoint y: 173, endPoint x: 204, endPoint y: 185, distance: 51.1
click at [205, 185] on div "dans les mouflettes" at bounding box center [227, 181] width 53 height 25
click at [211, 181] on div "dans" at bounding box center [210, 182] width 6 height 4
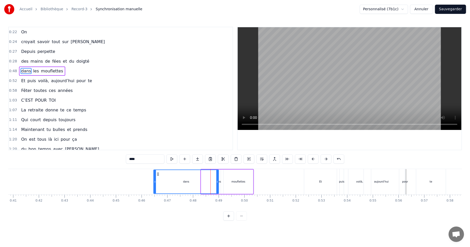
drag, startPoint x: 202, startPoint y: 183, endPoint x: 154, endPoint y: 183, distance: 47.6
click at [154, 183] on icon at bounding box center [155, 182] width 2 height 4
click at [236, 181] on div "mouflettes" at bounding box center [239, 182] width 14 height 4
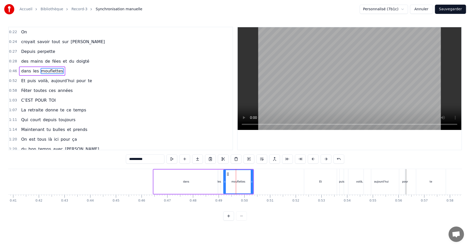
click at [251, 181] on icon at bounding box center [252, 182] width 2 height 4
drag, startPoint x: 252, startPoint y: 182, endPoint x: 280, endPoint y: 182, distance: 27.8
click at [281, 181] on icon at bounding box center [282, 182] width 2 height 4
click at [219, 181] on div "les" at bounding box center [219, 182] width 4 height 4
type input "***"
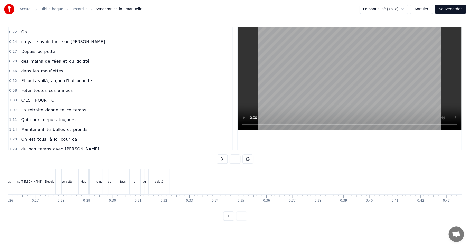
scroll to position [0, 660]
click at [138, 183] on div "et" at bounding box center [141, 181] width 11 height 25
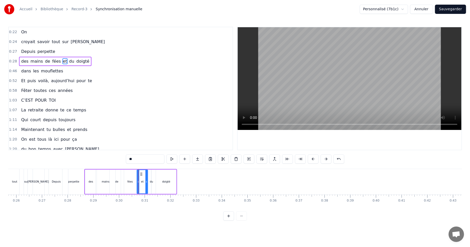
click at [90, 169] on div "des mains de [PERSON_NAME] et du doigté" at bounding box center [130, 181] width 93 height 25
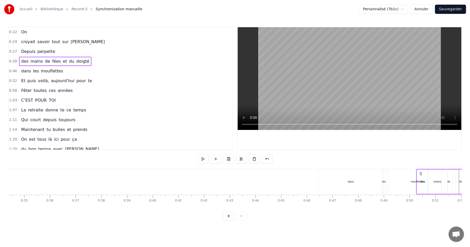
scroll to position [0, 889]
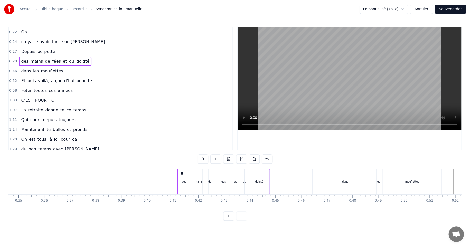
drag, startPoint x: 88, startPoint y: 174, endPoint x: 177, endPoint y: 185, distance: 90.1
click at [180, 184] on div "des mains de [PERSON_NAME] et du doigté" at bounding box center [223, 181] width 93 height 25
click at [196, 187] on div "mains" at bounding box center [199, 182] width 20 height 24
click at [183, 181] on div "des" at bounding box center [183, 182] width 5 height 4
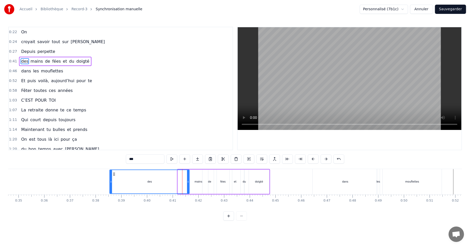
drag, startPoint x: 178, startPoint y: 181, endPoint x: 110, endPoint y: 182, distance: 68.1
click at [110, 182] on icon at bounding box center [111, 182] width 2 height 4
click at [188, 182] on icon at bounding box center [188, 182] width 2 height 4
click at [192, 180] on div "mains" at bounding box center [199, 182] width 20 height 24
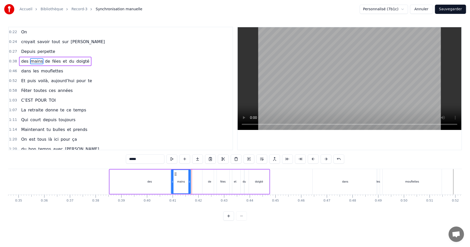
drag, startPoint x: 192, startPoint y: 175, endPoint x: 175, endPoint y: 176, distance: 17.6
click at [175, 176] on div "mains" at bounding box center [181, 181] width 19 height 23
click at [181, 182] on div "mains" at bounding box center [181, 182] width 8 height 4
drag, startPoint x: 189, startPoint y: 182, endPoint x: 202, endPoint y: 183, distance: 12.7
click at [202, 183] on icon at bounding box center [202, 182] width 2 height 4
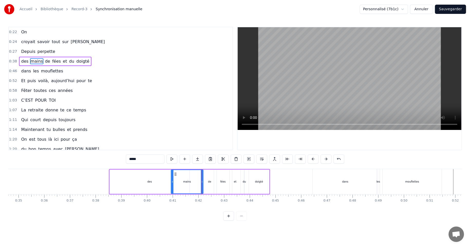
click at [257, 182] on div "doigté" at bounding box center [259, 182] width 8 height 4
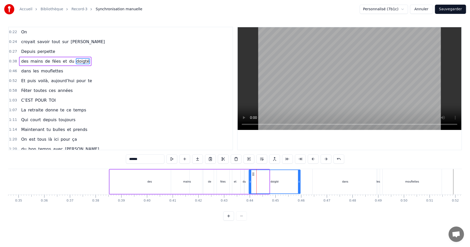
drag, startPoint x: 268, startPoint y: 181, endPoint x: 299, endPoint y: 180, distance: 31.1
click at [299, 180] on icon at bounding box center [299, 182] width 2 height 4
click at [244, 182] on div "du" at bounding box center [244, 182] width 3 height 4
type input "**"
drag, startPoint x: 244, startPoint y: 182, endPoint x: 252, endPoint y: 181, distance: 8.0
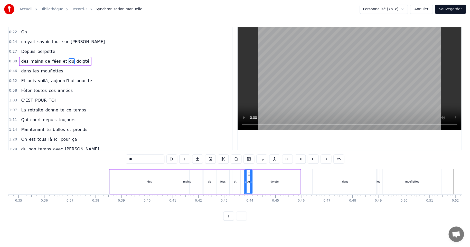
click at [253, 181] on div "des mains de [PERSON_NAME] et du doigté" at bounding box center [205, 181] width 192 height 25
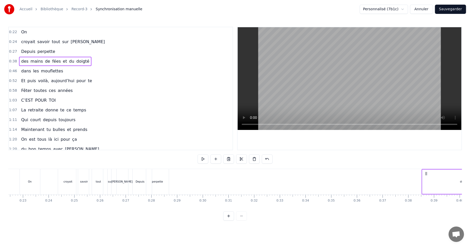
scroll to position [0, 573]
click at [161, 184] on div "perpette" at bounding box center [161, 181] width 23 height 25
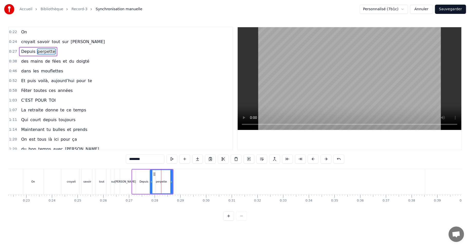
click at [136, 169] on div "Depuis perpette" at bounding box center [153, 181] width 42 height 25
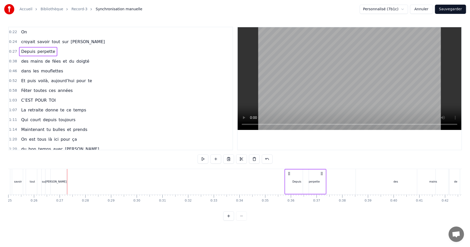
scroll to position [0, 643]
drag, startPoint x: 135, startPoint y: 174, endPoint x: 268, endPoint y: 182, distance: 132.6
click at [268, 182] on div "Depuis perpette" at bounding box center [285, 181] width 42 height 25
click at [291, 183] on div "perpette" at bounding box center [293, 182] width 11 height 4
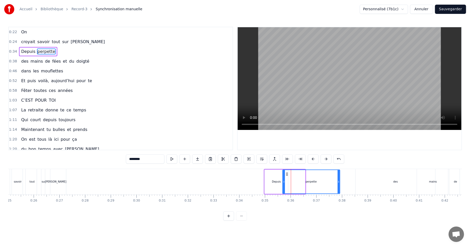
drag, startPoint x: 315, startPoint y: 181, endPoint x: 339, endPoint y: 181, distance: 23.1
click at [339, 181] on icon at bounding box center [339, 182] width 2 height 4
click at [274, 181] on div "Depuis" at bounding box center [276, 182] width 9 height 4
type input "******"
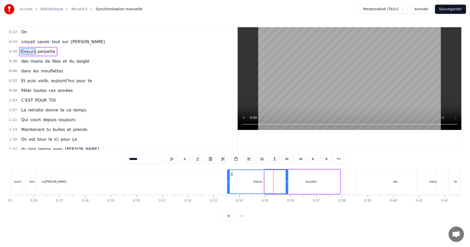
drag, startPoint x: 266, startPoint y: 181, endPoint x: 228, endPoint y: 182, distance: 37.3
click at [228, 182] on icon at bounding box center [229, 182] width 2 height 4
drag, startPoint x: 188, startPoint y: 182, endPoint x: 187, endPoint y: 180, distance: 2.6
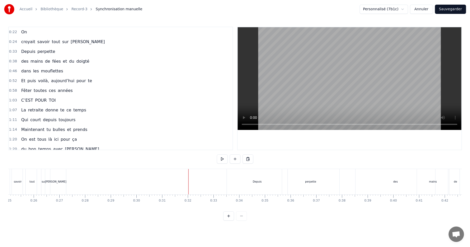
click at [27, 181] on div "tout" at bounding box center [32, 181] width 18 height 25
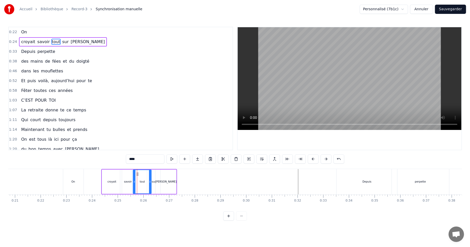
scroll to position [0, 523]
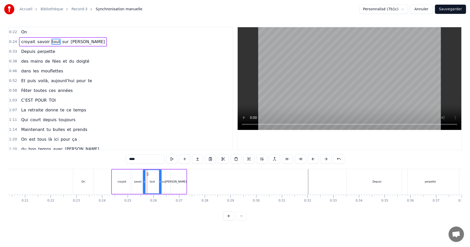
click at [176, 182] on div "[PERSON_NAME]" at bounding box center [175, 182] width 21 height 4
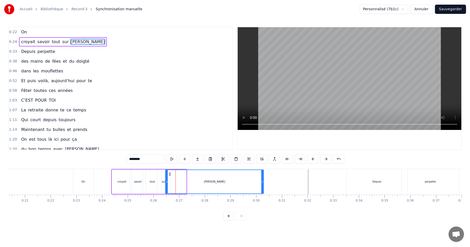
drag, startPoint x: 185, startPoint y: 182, endPoint x: 258, endPoint y: 180, distance: 72.5
click at [262, 180] on icon at bounding box center [262, 182] width 2 height 4
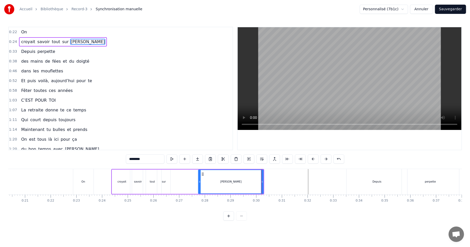
drag, startPoint x: 167, startPoint y: 182, endPoint x: 200, endPoint y: 180, distance: 33.5
click at [200, 180] on icon at bounding box center [200, 182] width 2 height 4
click at [162, 182] on div "sur" at bounding box center [164, 182] width 4 height 4
type input "***"
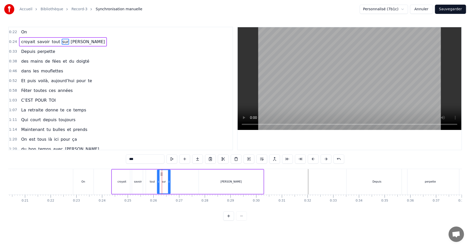
drag, startPoint x: 162, startPoint y: 174, endPoint x: 189, endPoint y: 174, distance: 27.0
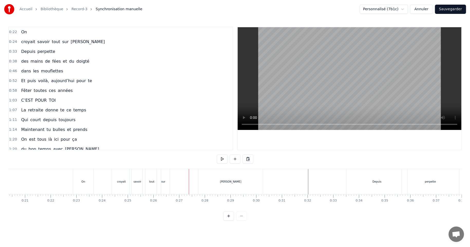
click at [163, 183] on div "sur" at bounding box center [163, 182] width 4 height 4
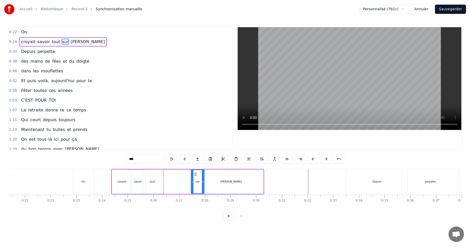
drag, startPoint x: 162, startPoint y: 174, endPoint x: 196, endPoint y: 174, distance: 33.9
click at [196, 174] on icon at bounding box center [196, 174] width 4 height 4
click at [151, 182] on div "tout" at bounding box center [152, 182] width 5 height 4
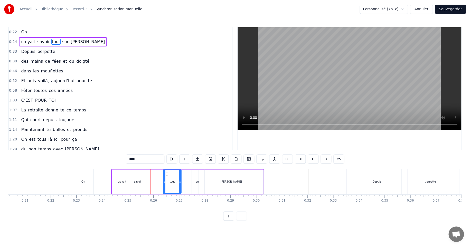
drag, startPoint x: 147, startPoint y: 173, endPoint x: 167, endPoint y: 175, distance: 20.1
click at [167, 175] on icon at bounding box center [168, 174] width 4 height 4
click at [139, 183] on div "savoir" at bounding box center [138, 182] width 8 height 4
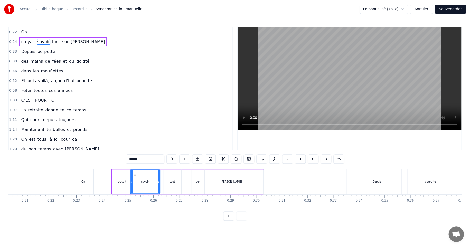
drag, startPoint x: 144, startPoint y: 182, endPoint x: 159, endPoint y: 182, distance: 14.4
click at [159, 182] on icon at bounding box center [159, 182] width 2 height 4
click at [120, 181] on div "croyait" at bounding box center [121, 182] width 9 height 4
type input "*******"
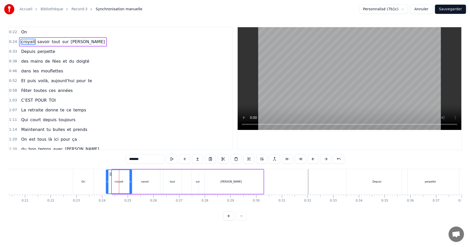
drag, startPoint x: 113, startPoint y: 182, endPoint x: 107, endPoint y: 183, distance: 6.4
click at [107, 183] on icon at bounding box center [107, 182] width 2 height 4
drag, startPoint x: 107, startPoint y: 234, endPoint x: 104, endPoint y: 229, distance: 6.7
click at [107, 229] on html "Accueil Bibliothèque Record-3 Synchronisation manuelle Personnalisé (7b1c) Annu…" at bounding box center [235, 114] width 470 height 229
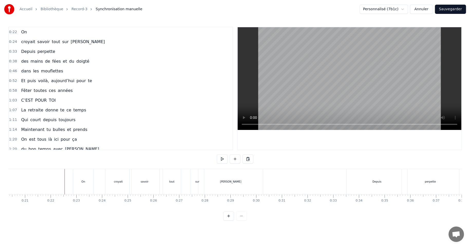
click at [448, 6] on button "Sauvegarder" at bounding box center [450, 9] width 31 height 9
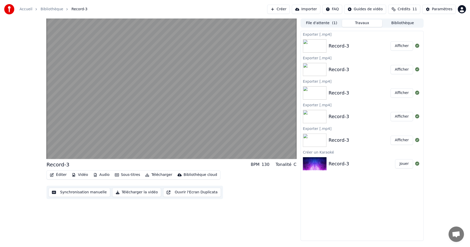
click at [126, 192] on button "Télécharger la vidéo" at bounding box center [136, 192] width 49 height 9
